Goal: Check status

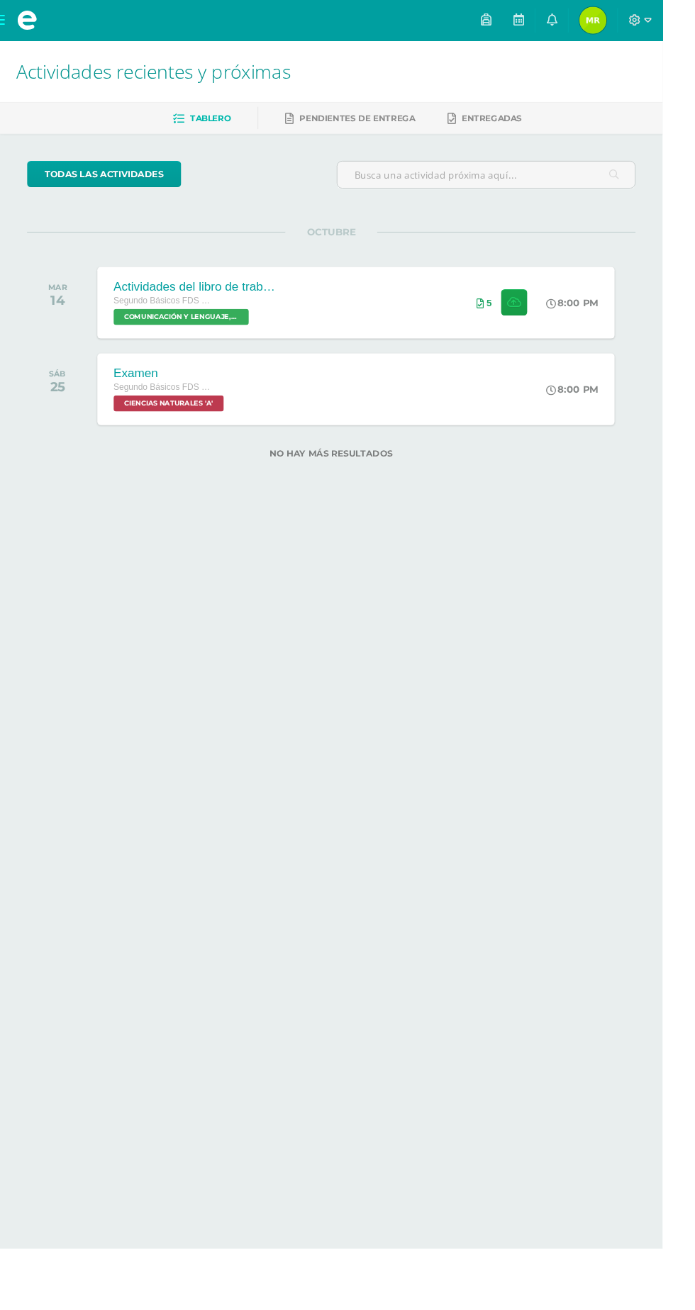
click at [639, 21] on span "[PERSON_NAME] Mi Perfil" at bounding box center [622, 21] width 34 height 28
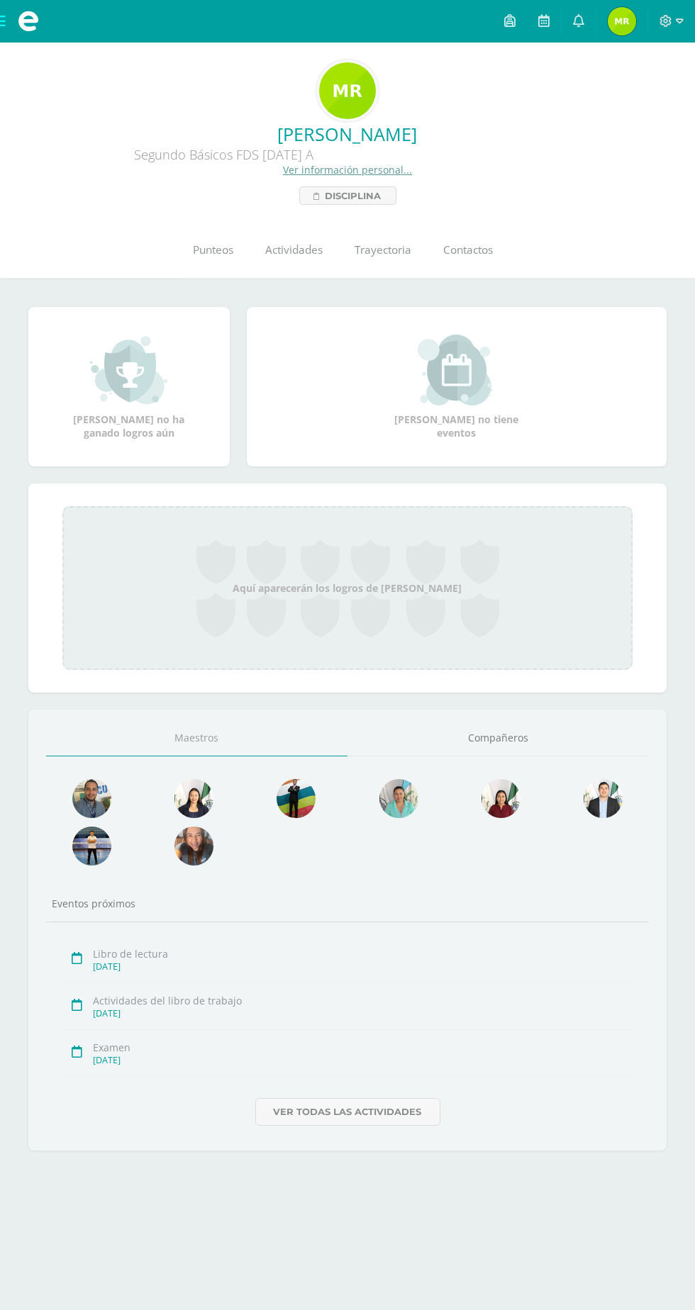
click at [227, 245] on span "Punteos" at bounding box center [214, 249] width 40 height 15
